Goal: Information Seeking & Learning: Compare options

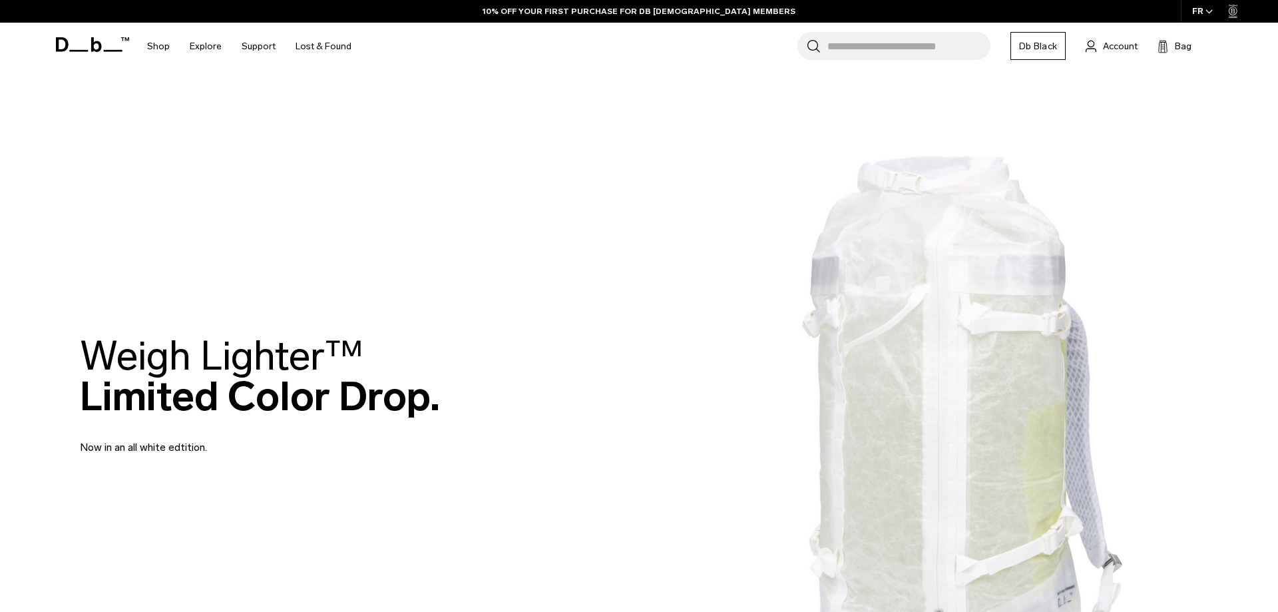
click at [342, 336] on h2 "Weigh Lighter™  Limited Color Drop." at bounding box center [260, 376] width 360 height 81
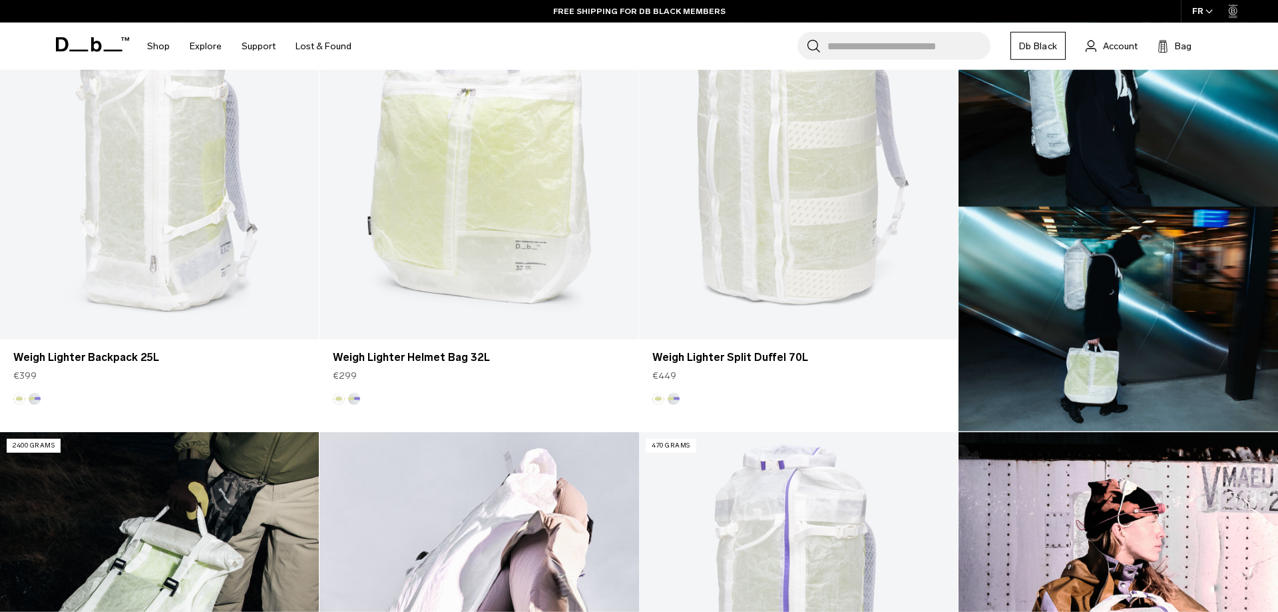
scroll to position [204, 0]
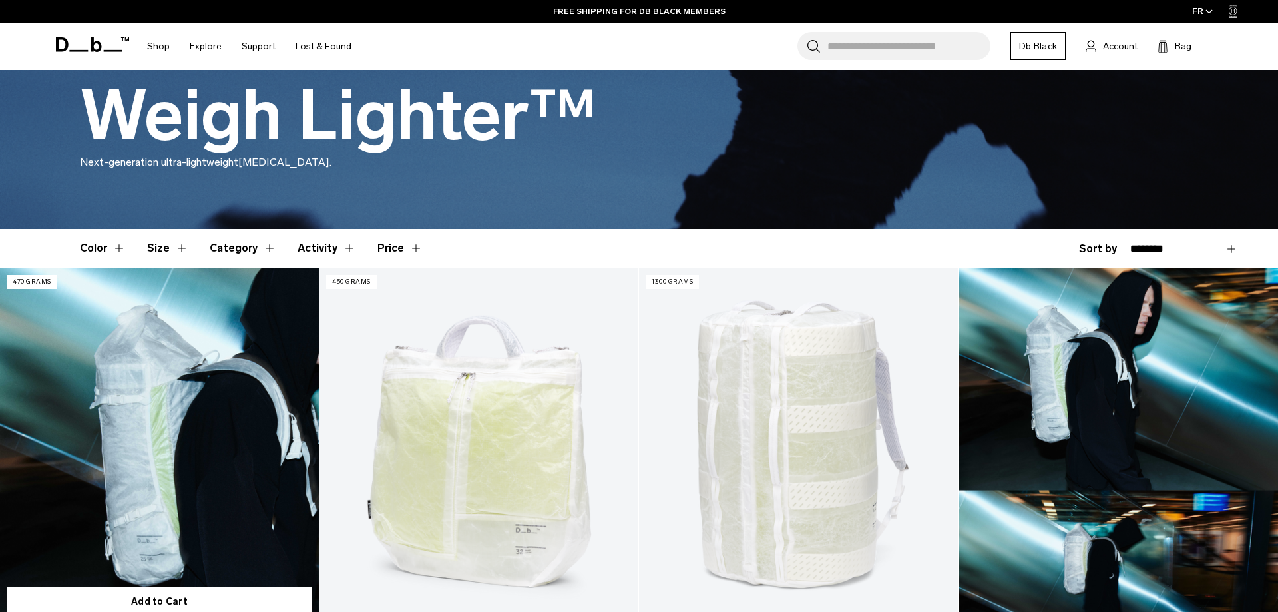
click at [146, 418] on link "Weigh Lighter Backpack 25L" at bounding box center [159, 445] width 319 height 354
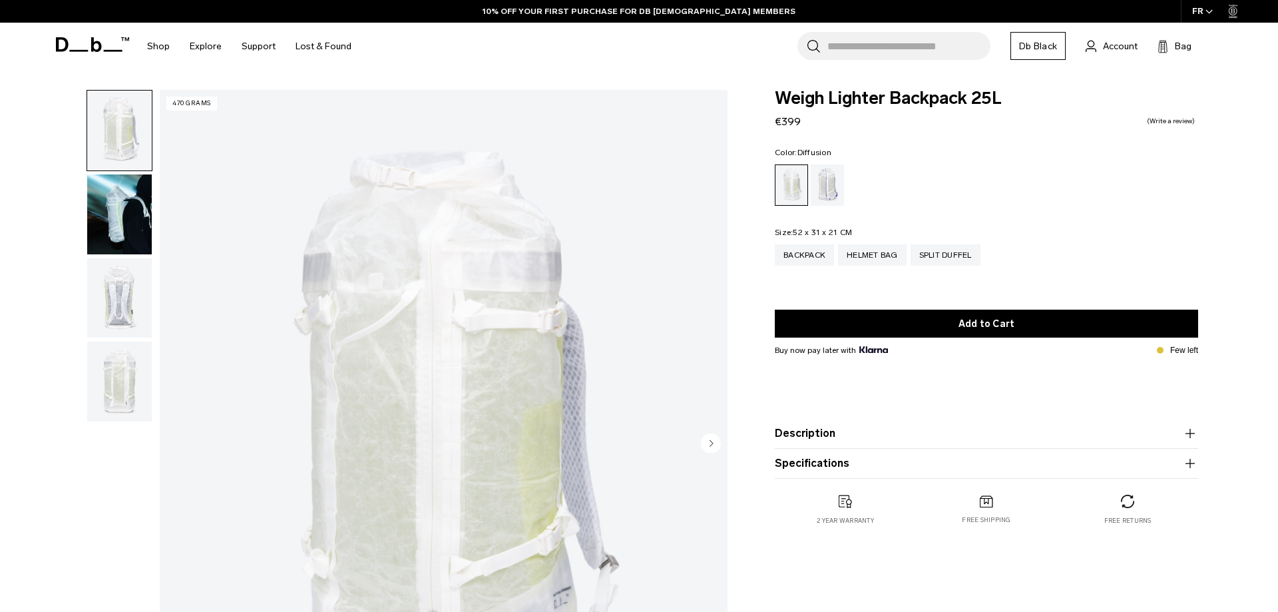
click at [124, 224] on img "button" at bounding box center [119, 214] width 65 height 80
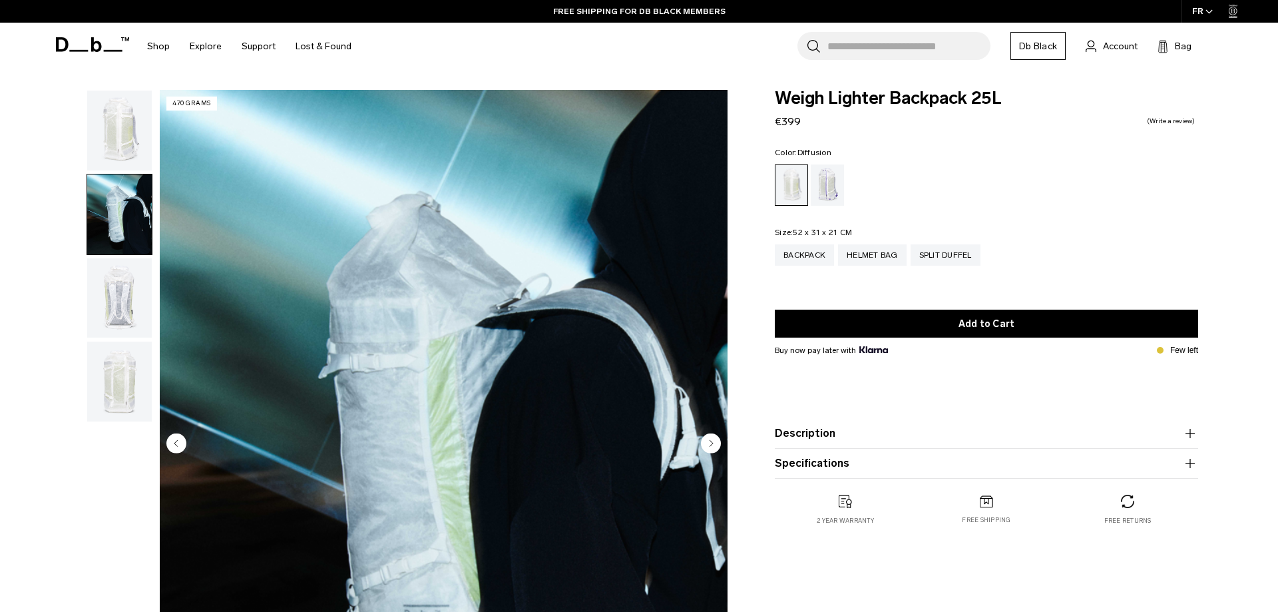
click at [107, 284] on img "button" at bounding box center [119, 298] width 65 height 80
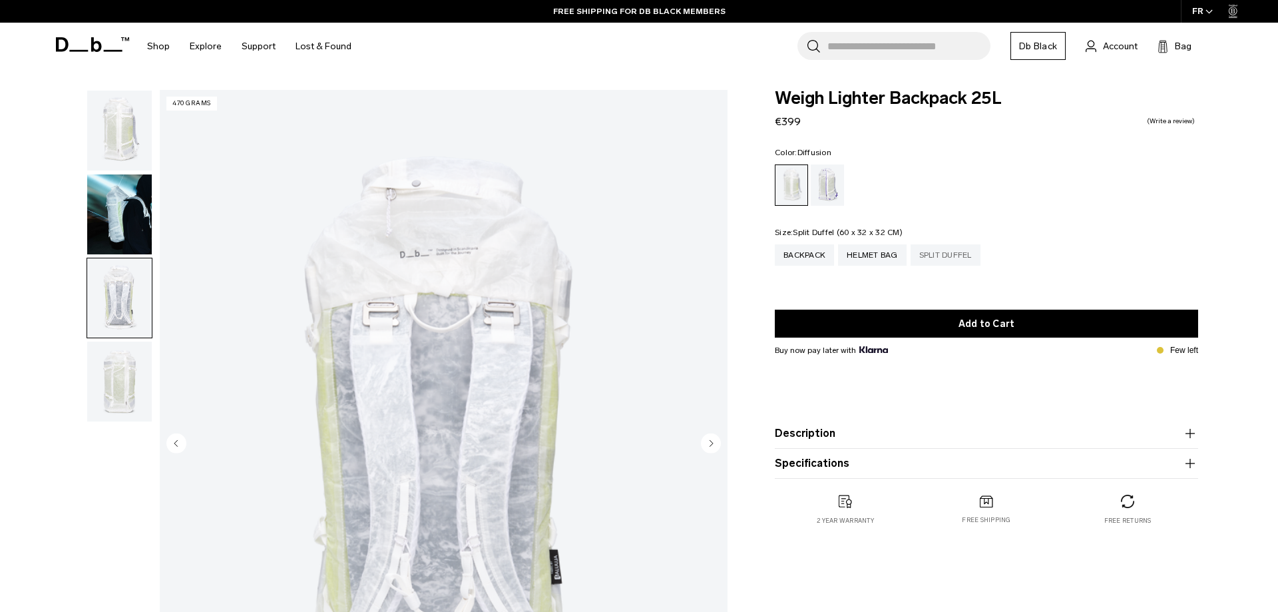
click at [951, 259] on div "Split Duffel" at bounding box center [946, 254] width 70 height 21
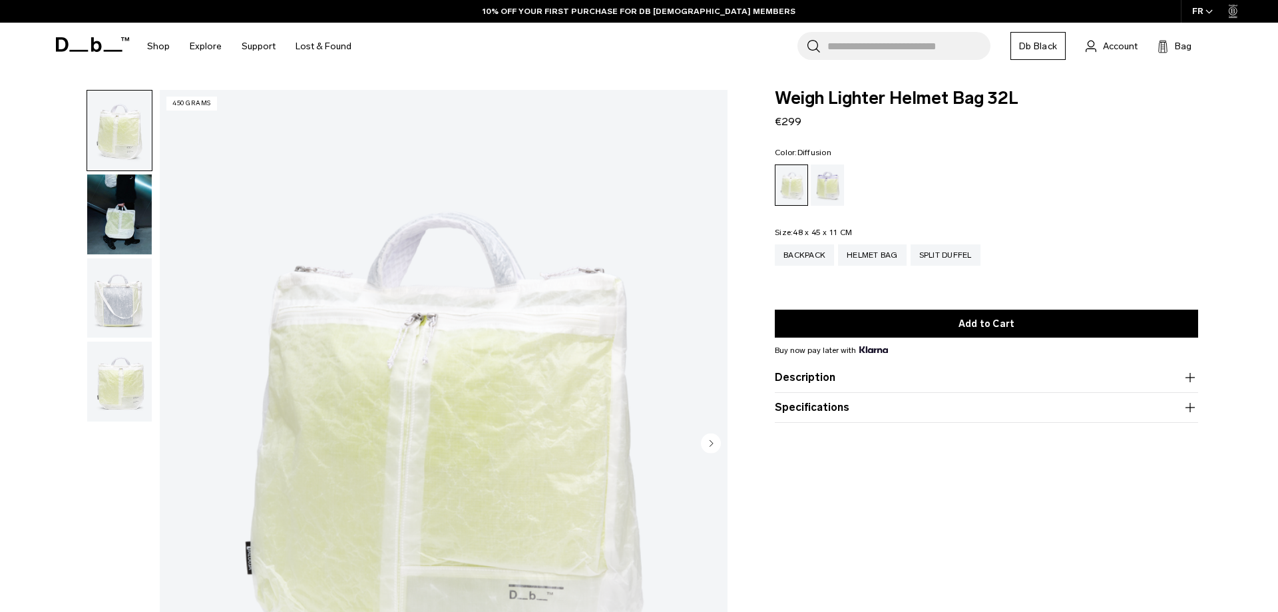
click at [85, 33] on span at bounding box center [92, 44] width 73 height 51
click at [75, 44] on icon at bounding box center [92, 44] width 73 height 15
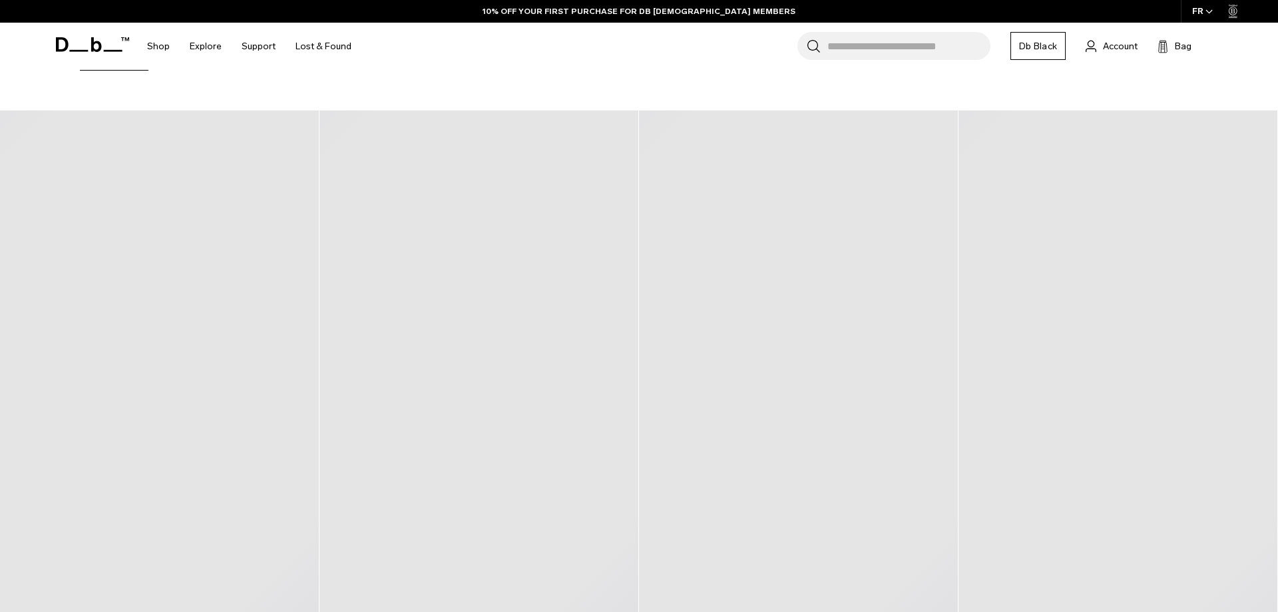
scroll to position [681, 0]
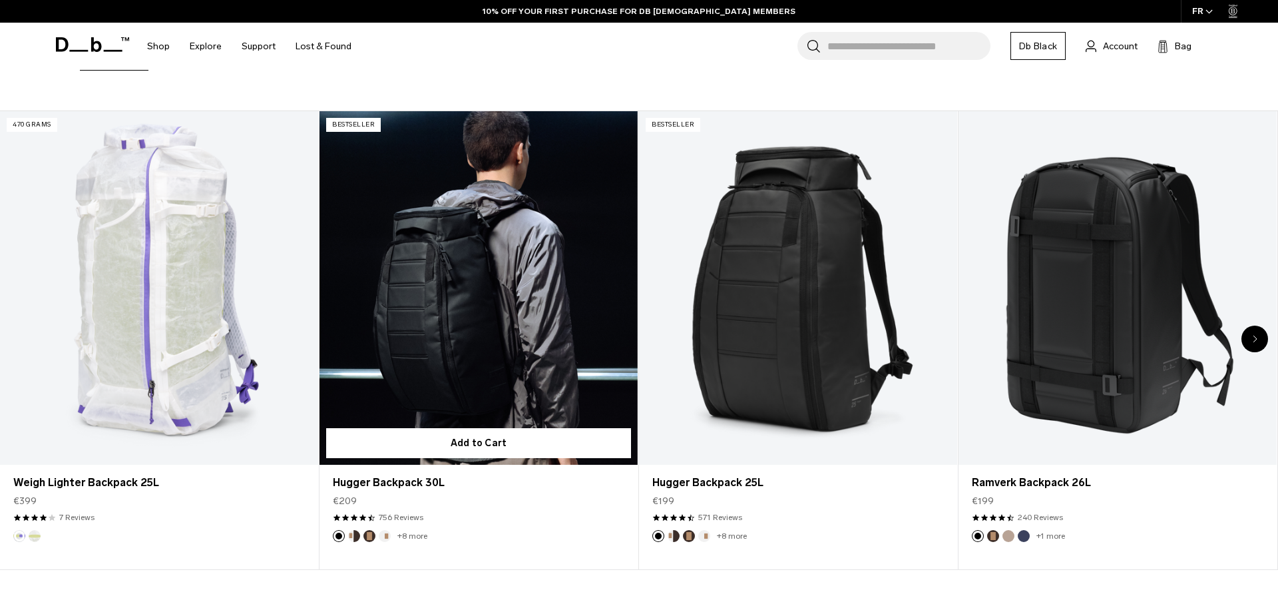
click at [471, 299] on link "Hugger Backpack 30L" at bounding box center [479, 288] width 318 height 354
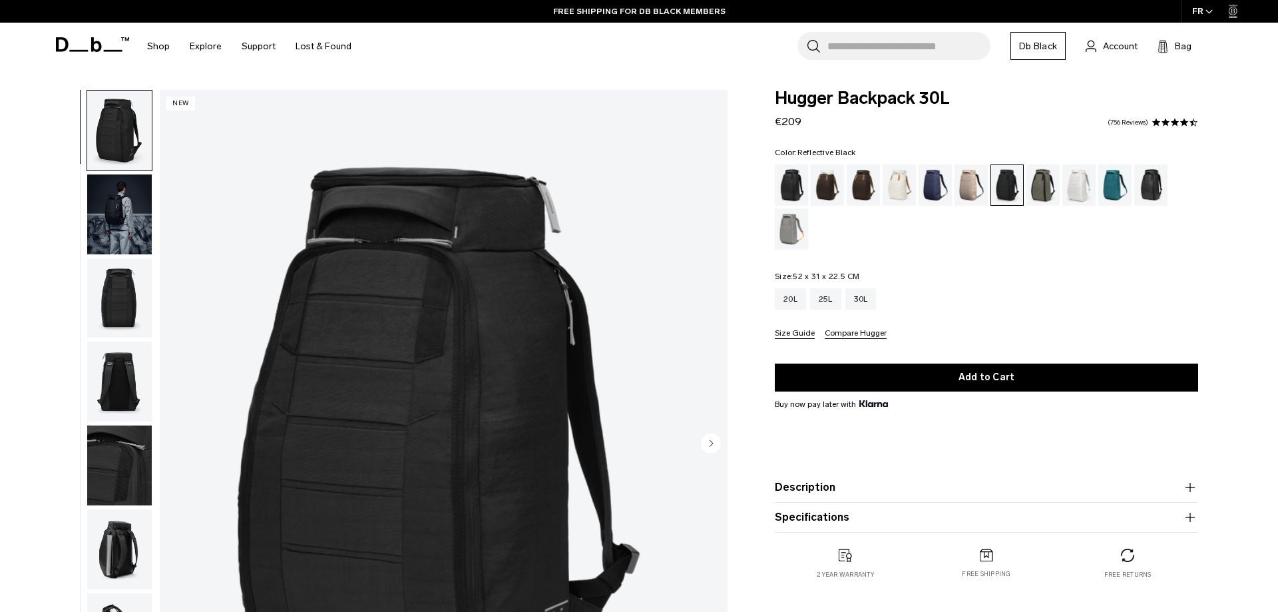
click at [1147, 181] on div "Reflective Black" at bounding box center [1151, 184] width 34 height 41
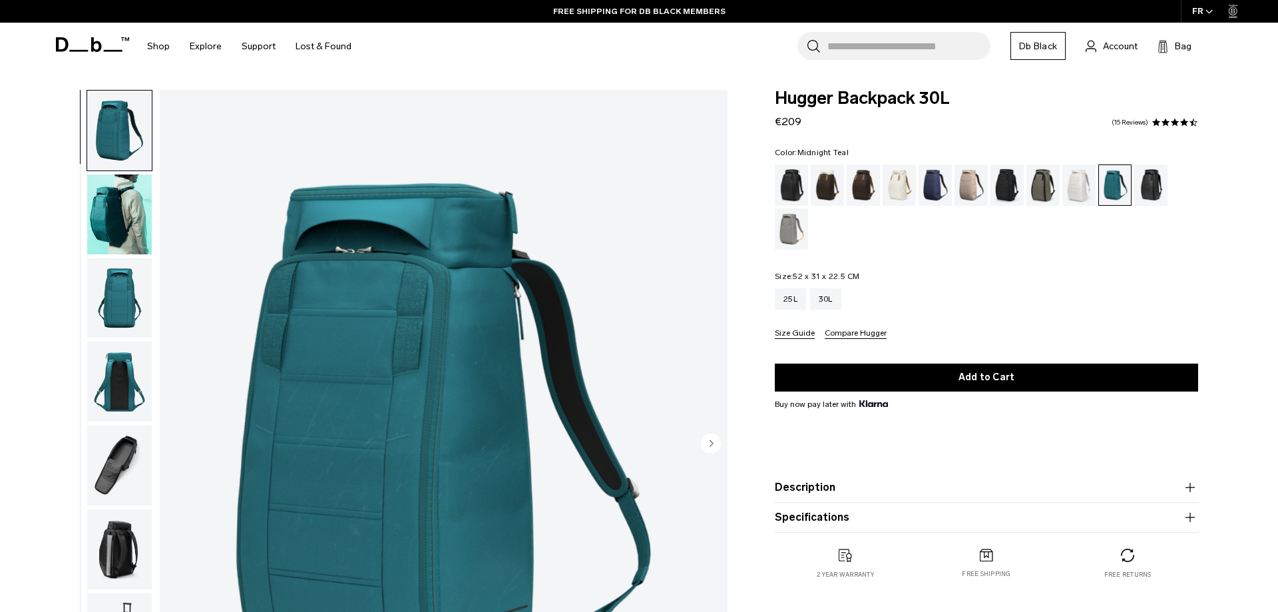
click at [111, 48] on icon at bounding box center [92, 44] width 73 height 15
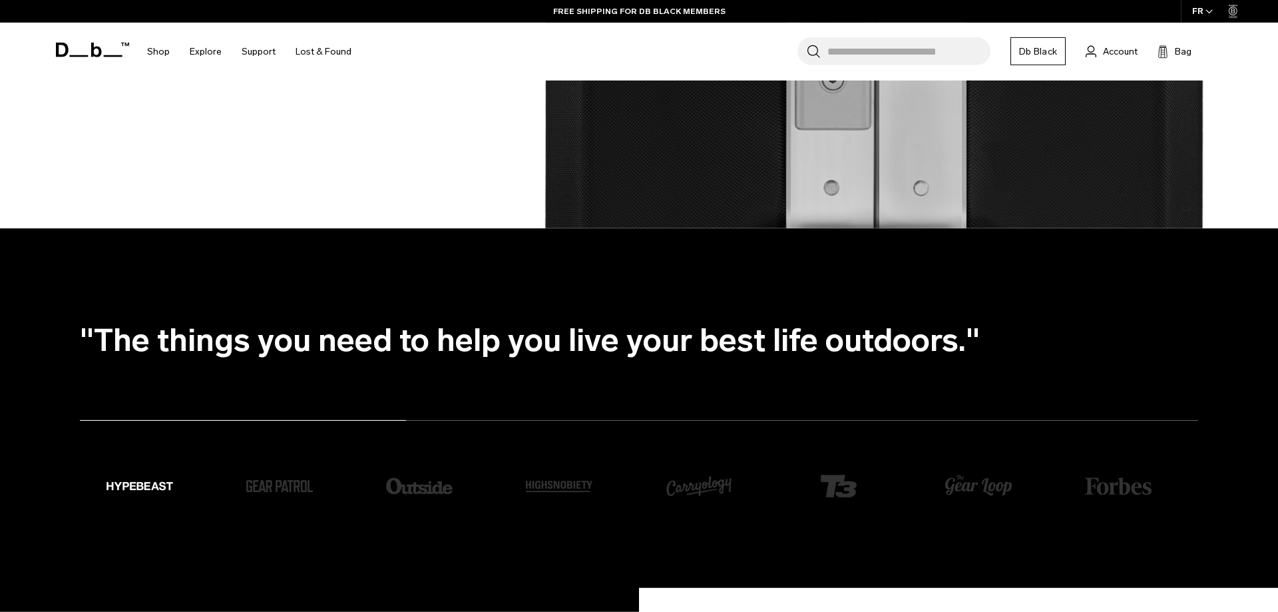
scroll to position [2659, 0]
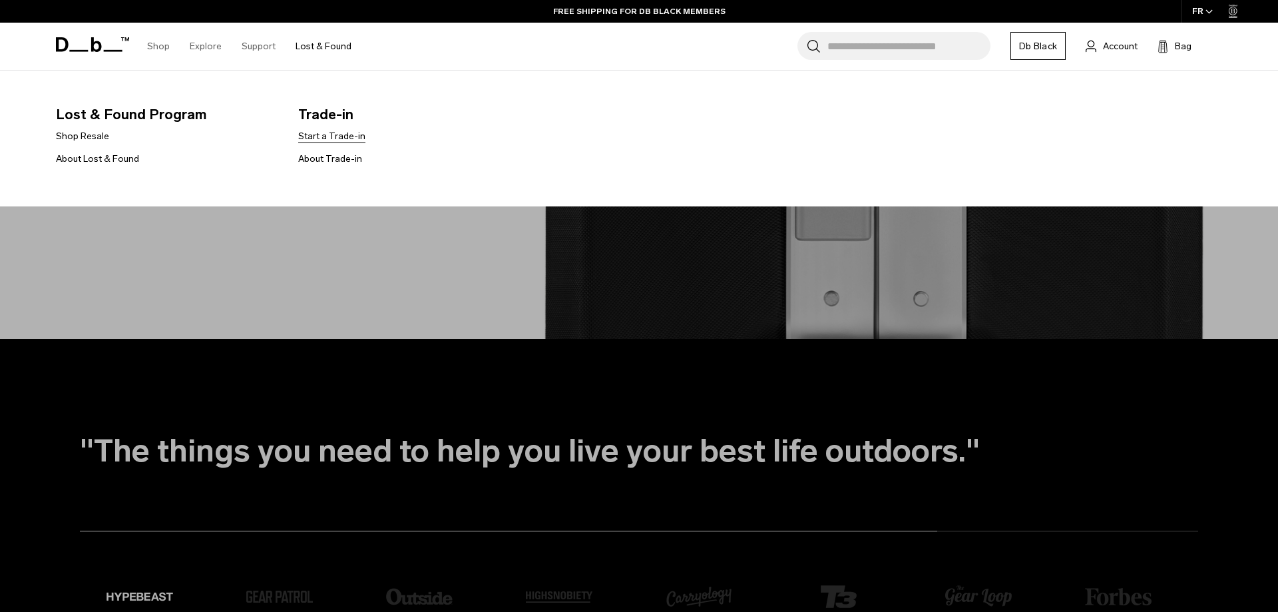
click at [341, 135] on link "Start a Trade-in" at bounding box center [331, 136] width 67 height 14
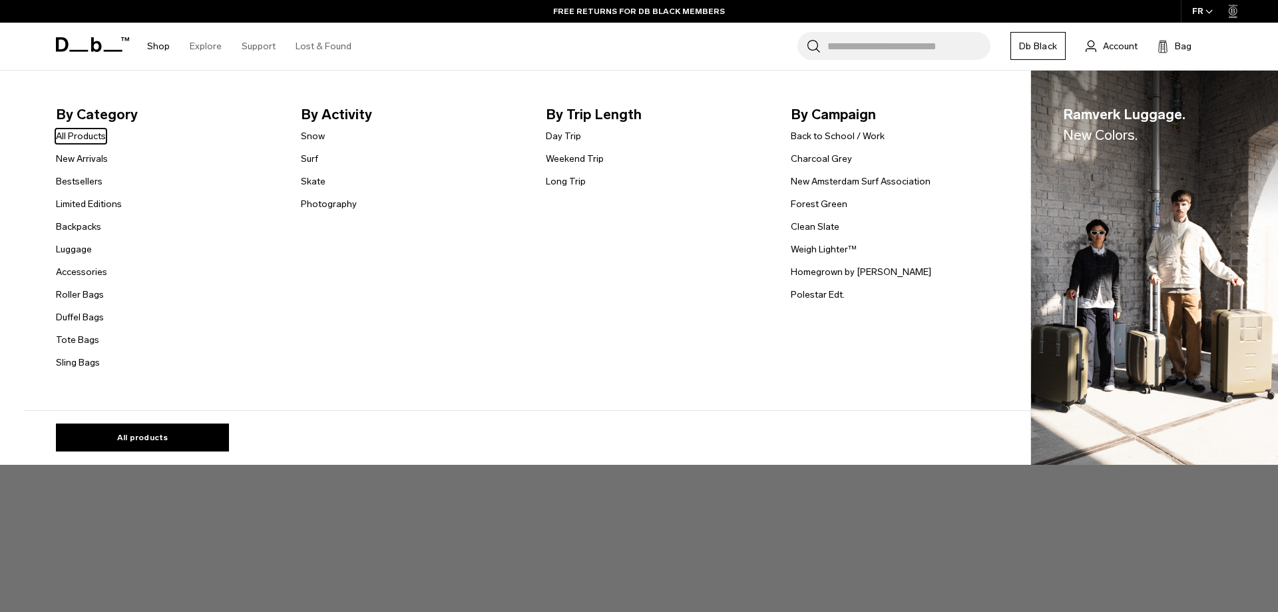
click at [139, 41] on li "Shop By Category All Products New Arrivals Bestsellers Limited Editions Backpac…" at bounding box center [158, 46] width 43 height 47
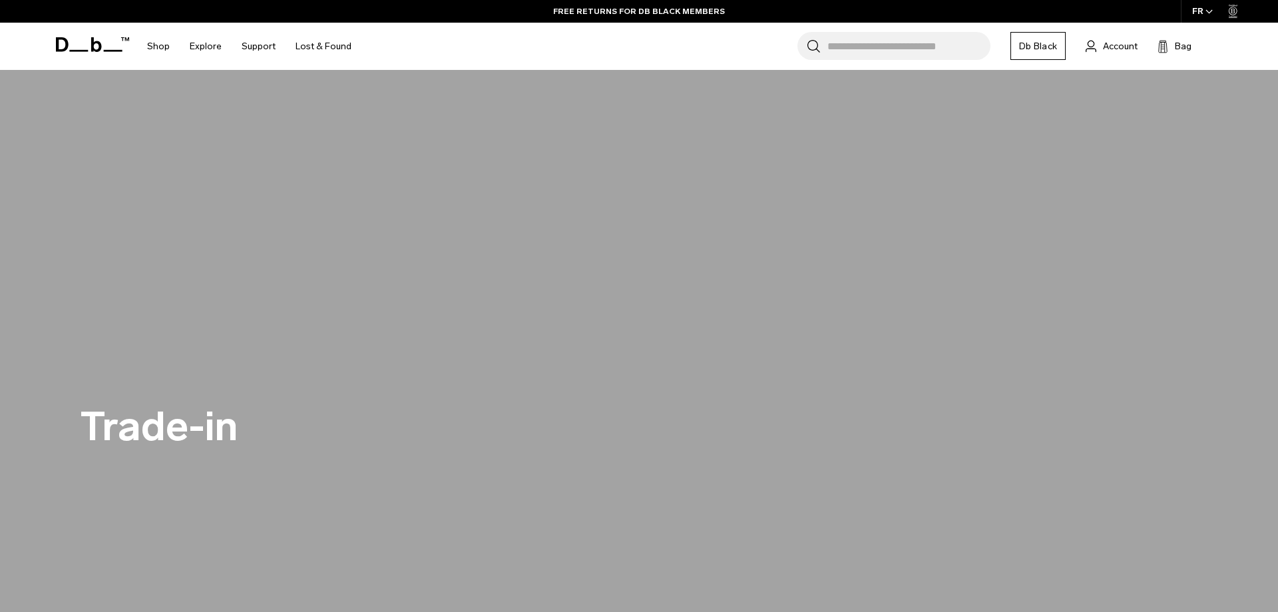
click at [81, 44] on icon at bounding box center [92, 44] width 73 height 15
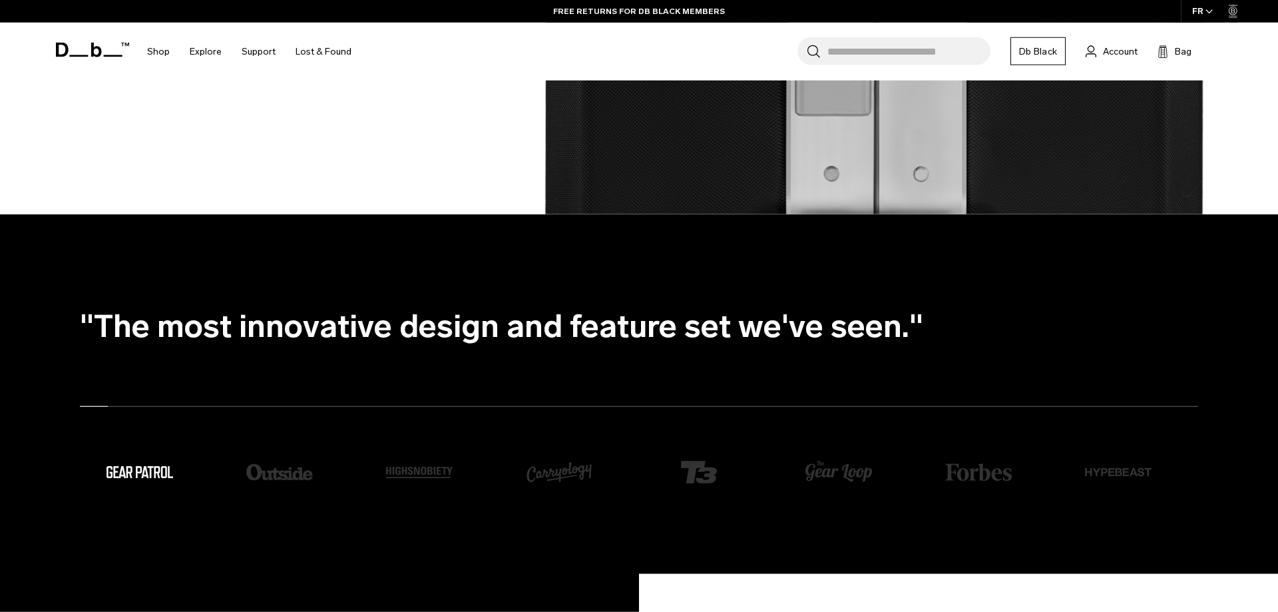
scroll to position [2784, 0]
drag, startPoint x: 73, startPoint y: 318, endPoint x: 886, endPoint y: 344, distance: 813.3
click at [886, 350] on div ""The Snow Pro Backpack 32L is arguably the most durable and versatile snow spor…" at bounding box center [639, 394] width 1198 height 232
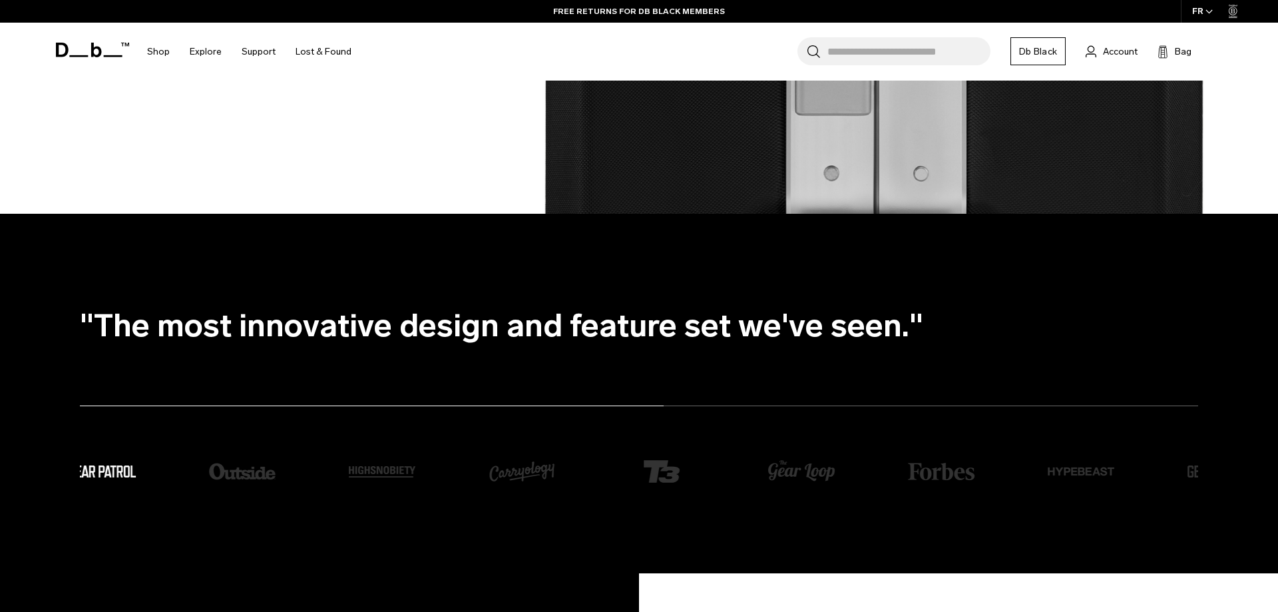
click at [500, 332] on ul ""The Snow Pro Backpack 32L is arguably the most durable and versatile snow spor…" at bounding box center [652, 326] width 1145 height 96
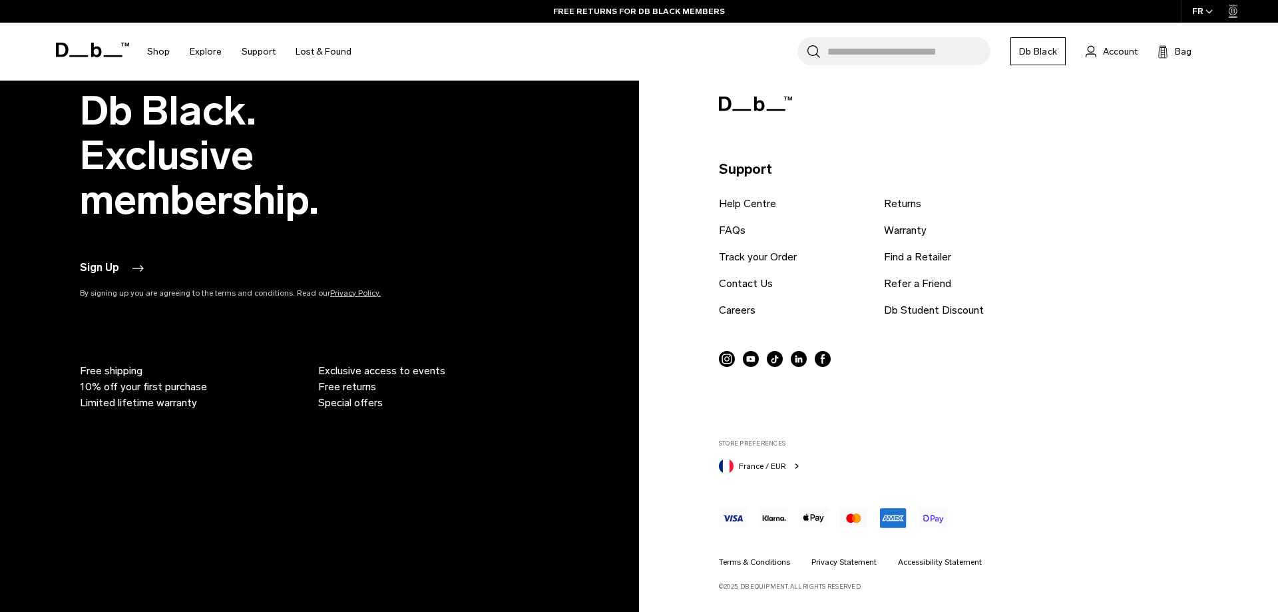
scroll to position [2863, 0]
